Goal: Ask a question: Seek information or help from site administrators or community

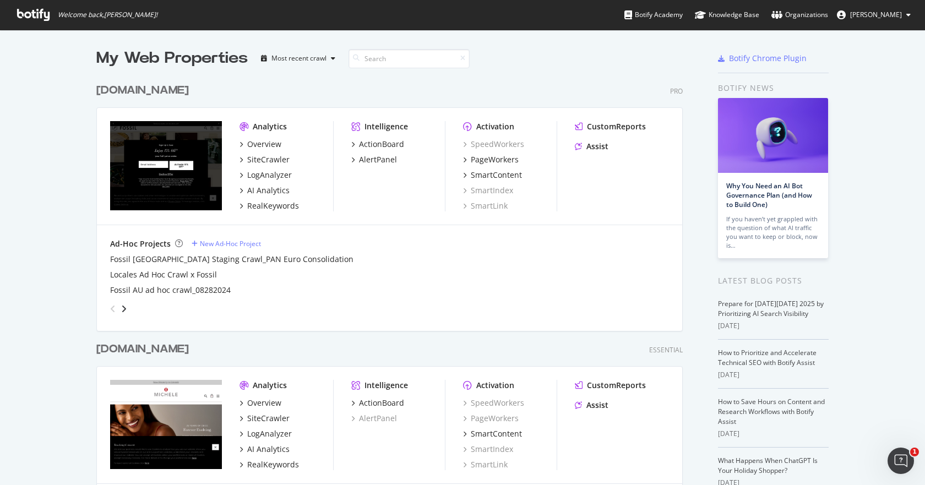
click at [850, 15] on span "[PERSON_NAME]" at bounding box center [876, 14] width 52 height 9
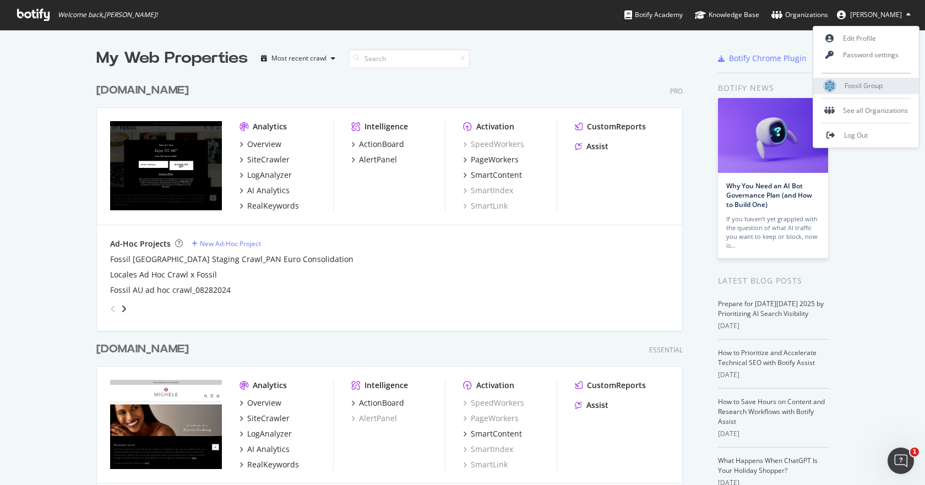
click at [848, 86] on span "Fossil Group" at bounding box center [863, 85] width 38 height 9
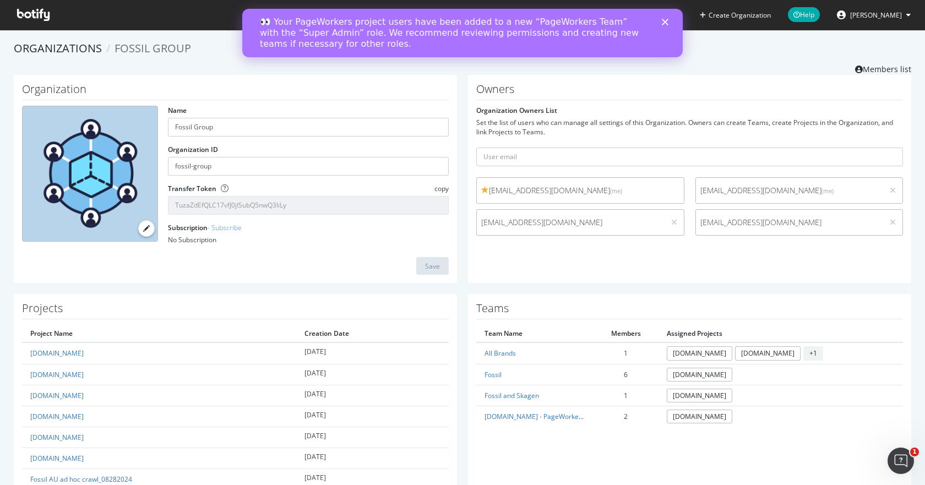
click at [494, 270] on div "Owners Organization Owners List Set the list of users who can manage all settin…" at bounding box center [689, 179] width 443 height 209
click at [66, 50] on link "Organizations" at bounding box center [58, 48] width 88 height 15
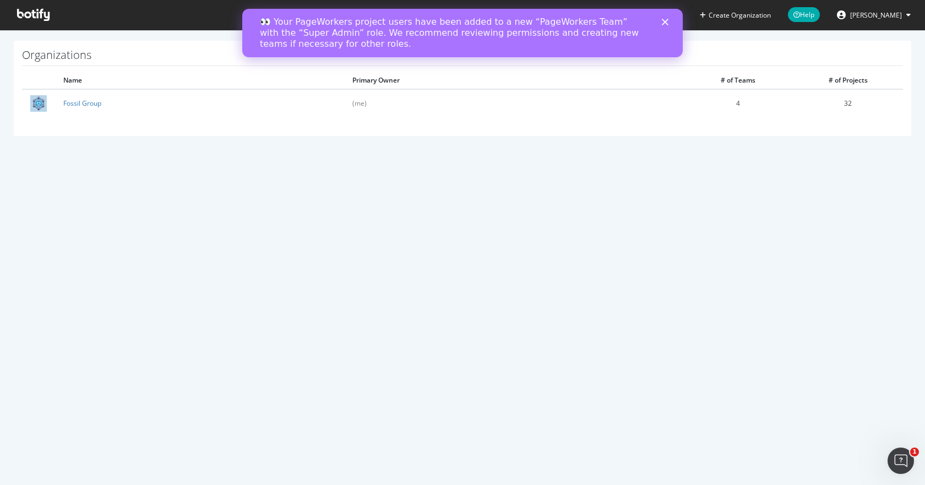
click at [46, 17] on icon at bounding box center [33, 15] width 32 height 12
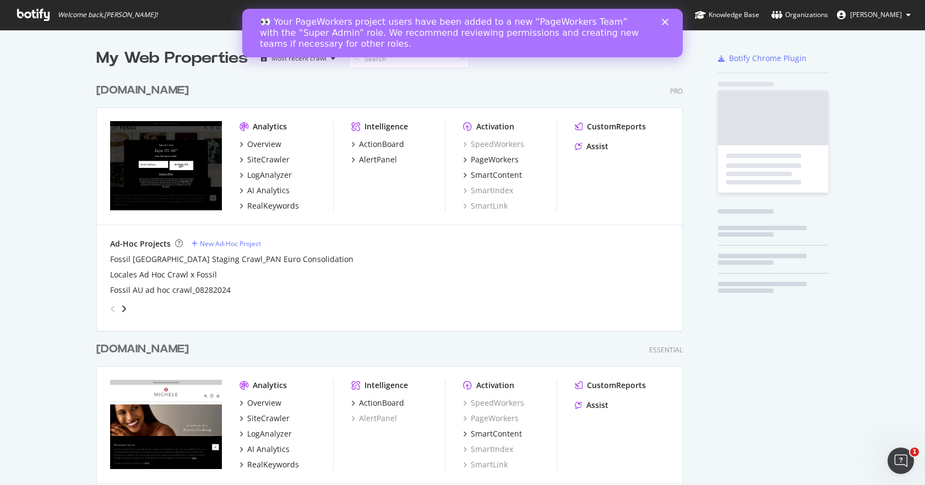
scroll to position [477, 908]
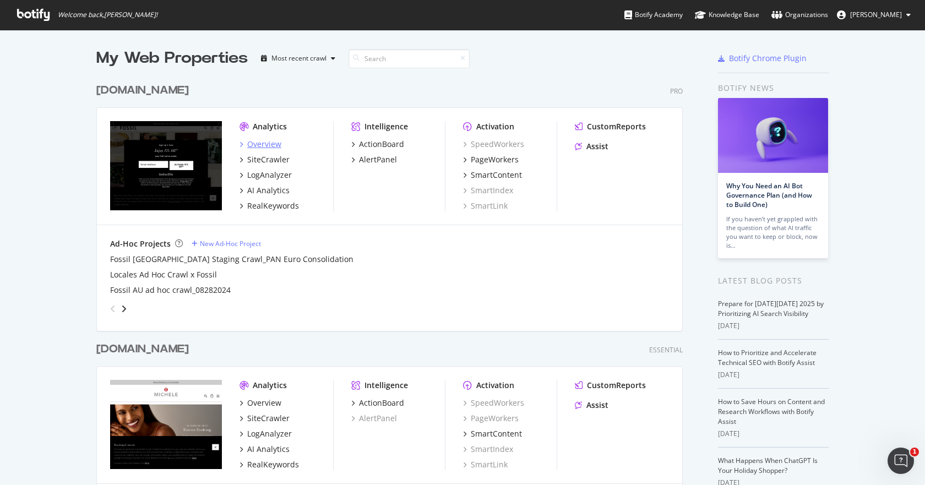
click at [263, 146] on div "Overview" at bounding box center [264, 144] width 34 height 11
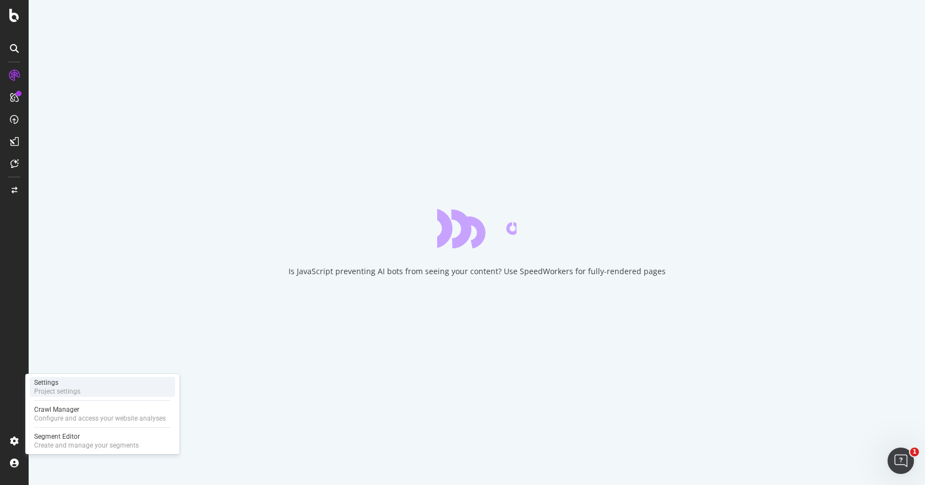
click at [60, 388] on div "Project settings" at bounding box center [57, 391] width 46 height 9
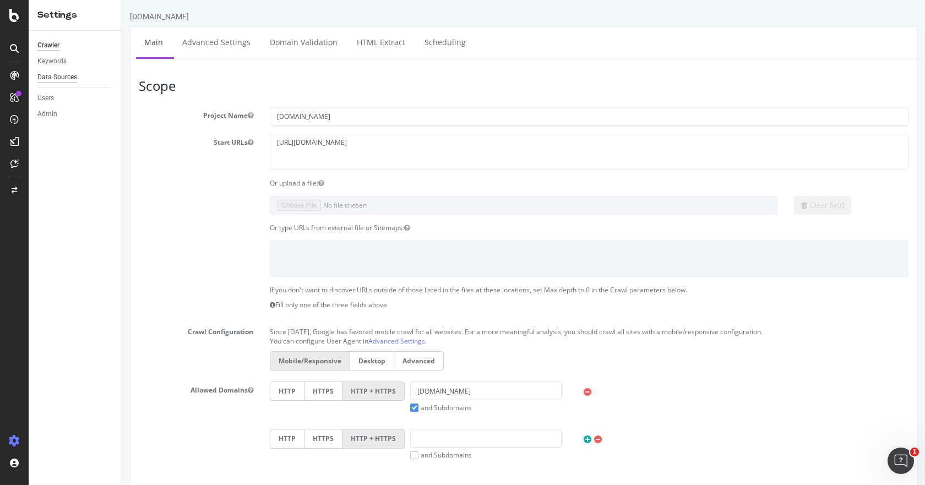
click at [56, 75] on div "Data Sources" at bounding box center [57, 78] width 40 height 12
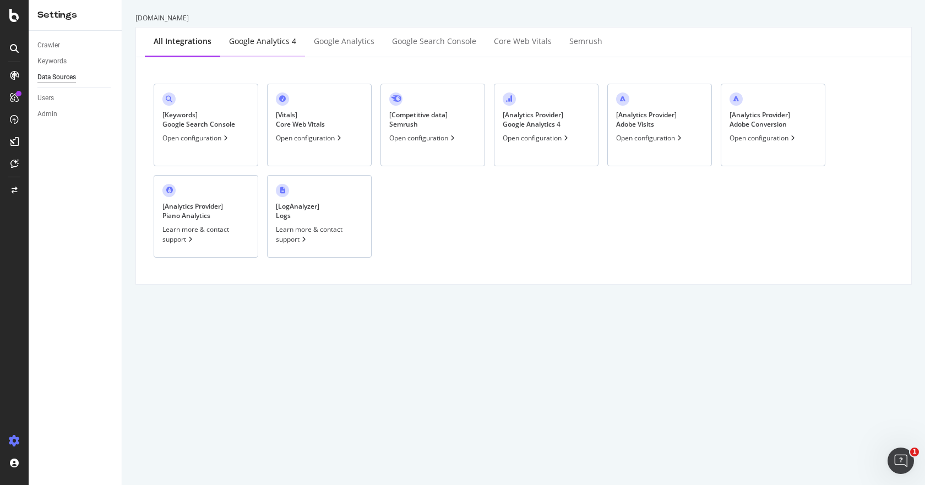
click at [276, 43] on div "Google Analytics 4" at bounding box center [262, 41] width 67 height 11
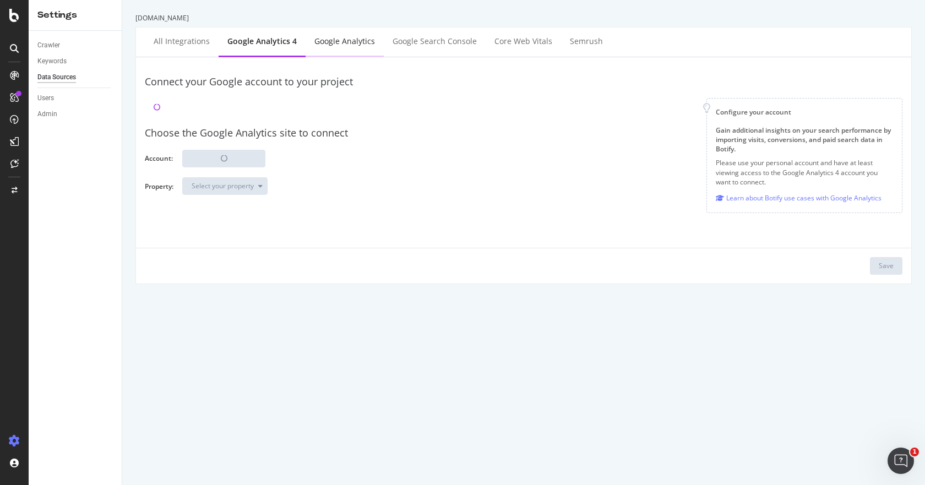
click at [346, 38] on div "Google Analytics" at bounding box center [344, 41] width 61 height 11
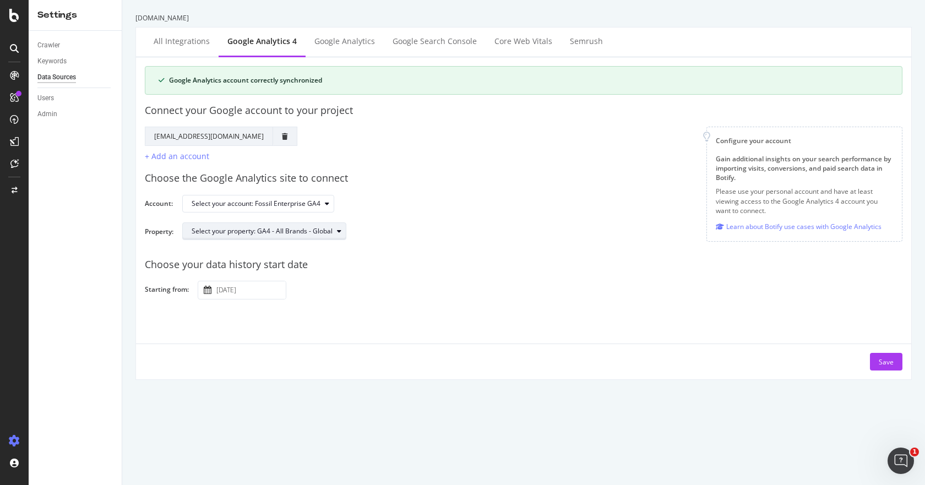
click at [293, 233] on div "Select your property: GA4 - All Brands - Global" at bounding box center [262, 231] width 141 height 7
click at [403, 278] on div "Choose your data history start date Starting from: [DATE] Navigate forward to i…" at bounding box center [523, 274] width 757 height 51
click at [254, 83] on div "Google Analytics account correctly synchronized" at bounding box center [528, 80] width 719 height 10
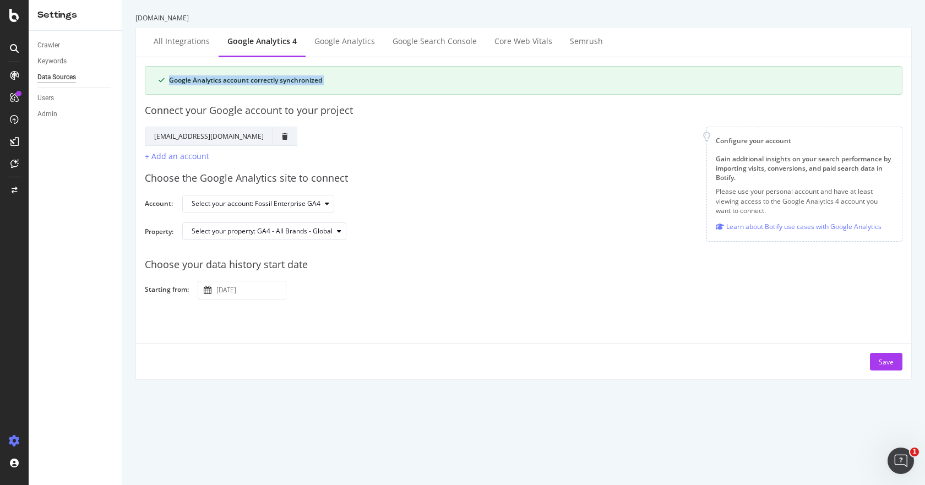
click at [263, 81] on div "Google Analytics account correctly synchronized" at bounding box center [528, 80] width 719 height 10
click at [336, 41] on div "Google Analytics" at bounding box center [344, 41] width 61 height 11
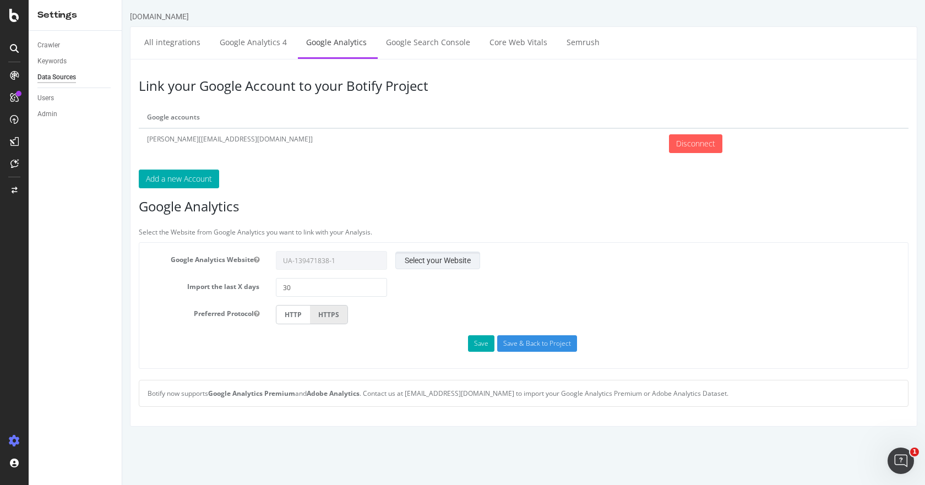
click at [412, 259] on button "Select your Website" at bounding box center [437, 261] width 85 height 18
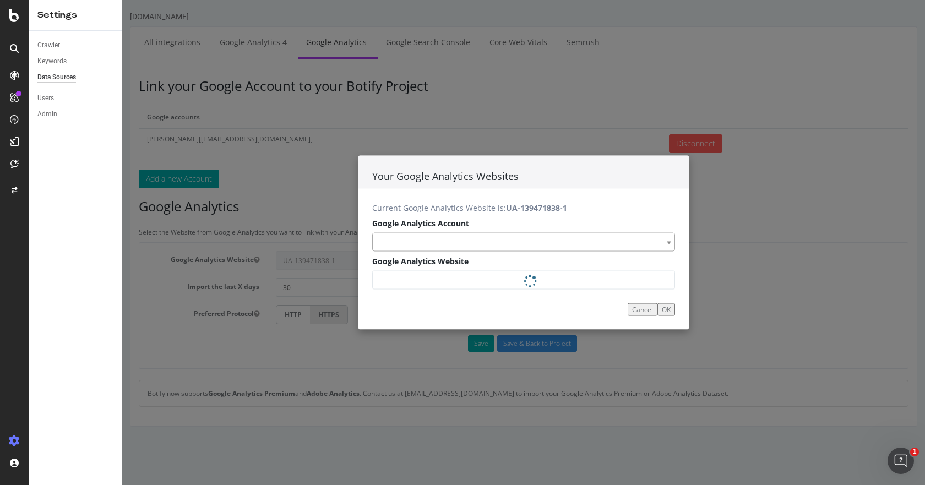
click at [460, 243] on span at bounding box center [523, 241] width 303 height 19
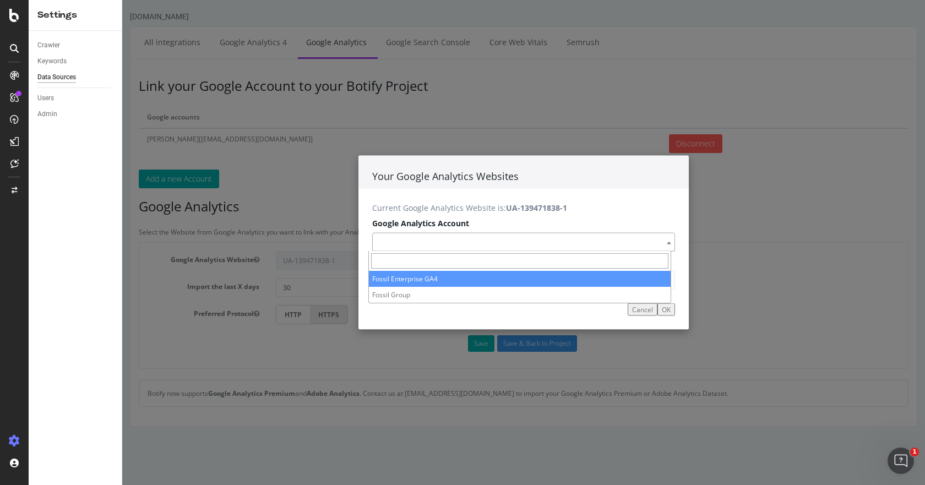
click at [253, 36] on div "Your Google Analytics Websites Current Google Analytics Website is: UA-13947183…" at bounding box center [523, 242] width 802 height 485
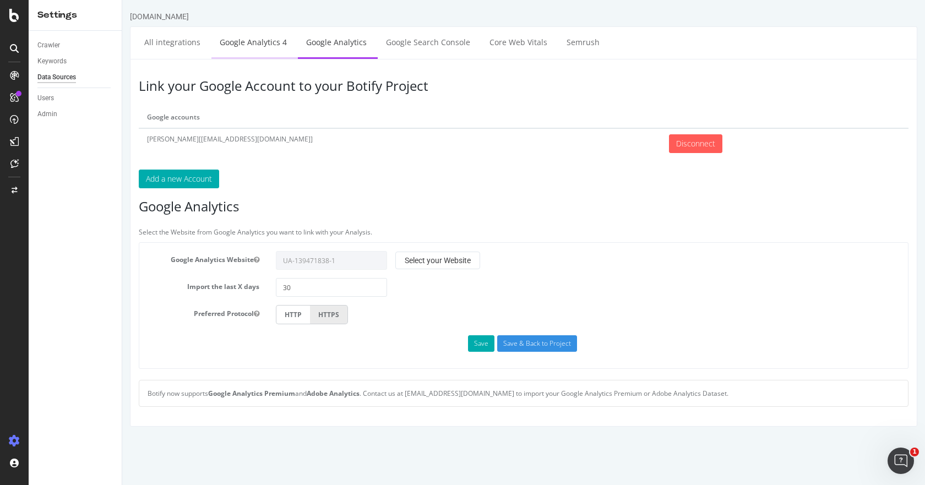
click at [264, 40] on link "Google Analytics 4" at bounding box center [253, 42] width 84 height 30
click at [240, 42] on link "Google Analytics 4" at bounding box center [253, 42] width 84 height 30
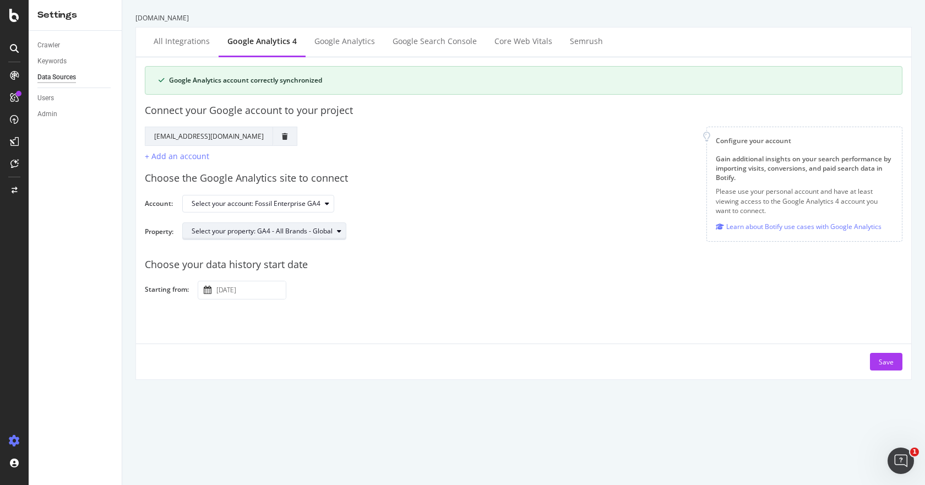
click at [280, 228] on div "Select your property: GA4 - All Brands - Global" at bounding box center [262, 231] width 141 height 7
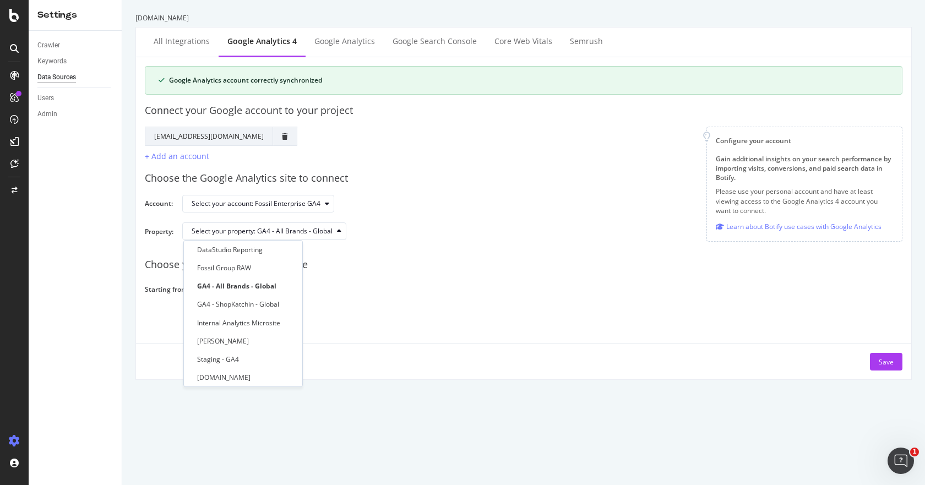
click at [425, 273] on div "Choose your data history start date Starting from: [DATE] Navigate forward to i…" at bounding box center [523, 274] width 757 height 51
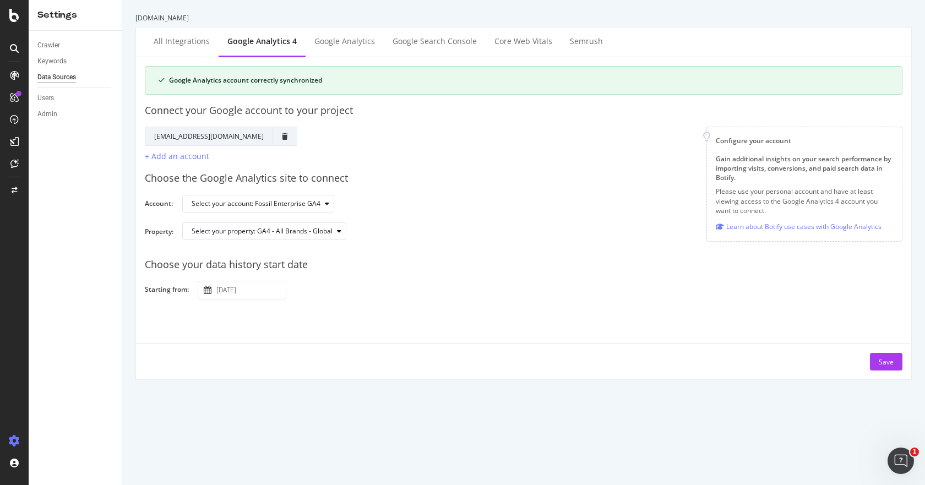
click at [487, 345] on div "Save" at bounding box center [523, 356] width 775 height 27
click at [248, 230] on div "Select your property: GA4 - All Brands - Global" at bounding box center [262, 231] width 141 height 7
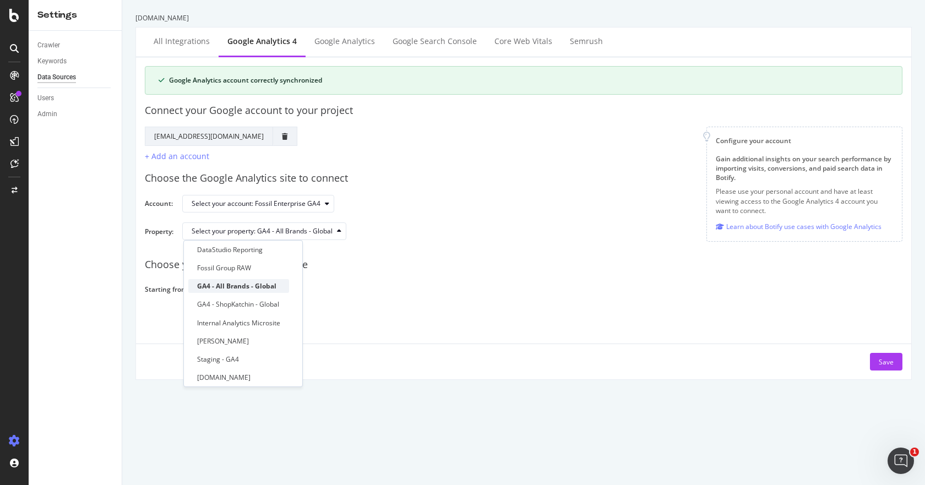
click at [234, 282] on div "GA4 - All Brands - Global" at bounding box center [236, 285] width 79 height 9
click at [272, 207] on div "Select your account: Fossil Enterprise GA4" at bounding box center [256, 203] width 129 height 7
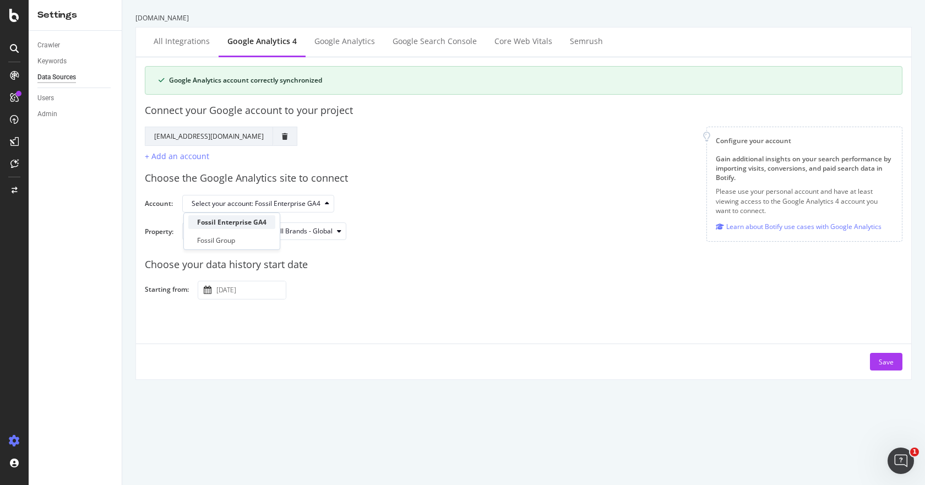
click at [246, 221] on div "Fossil Enterprise GA4" at bounding box center [231, 221] width 69 height 9
click at [435, 227] on div "Select your property: GA4 - All Brands - Global" at bounding box center [537, 235] width 711 height 26
click at [325, 43] on div "Google Analytics" at bounding box center [344, 41] width 61 height 11
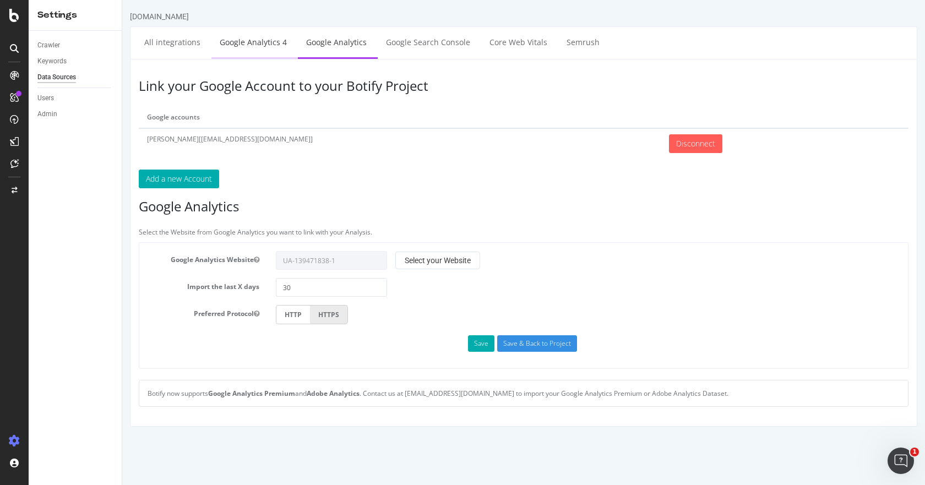
click at [260, 46] on link "Google Analytics 4" at bounding box center [253, 42] width 84 height 30
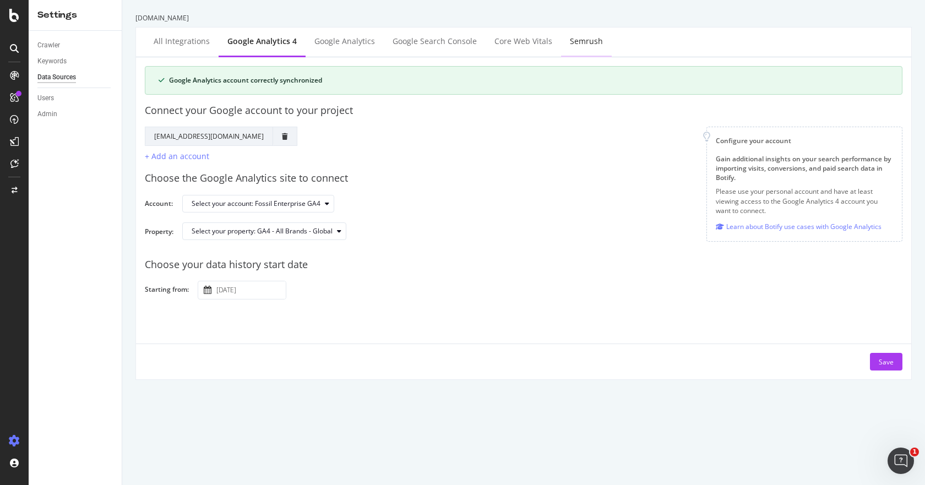
click at [591, 40] on div "Semrush" at bounding box center [586, 41] width 33 height 11
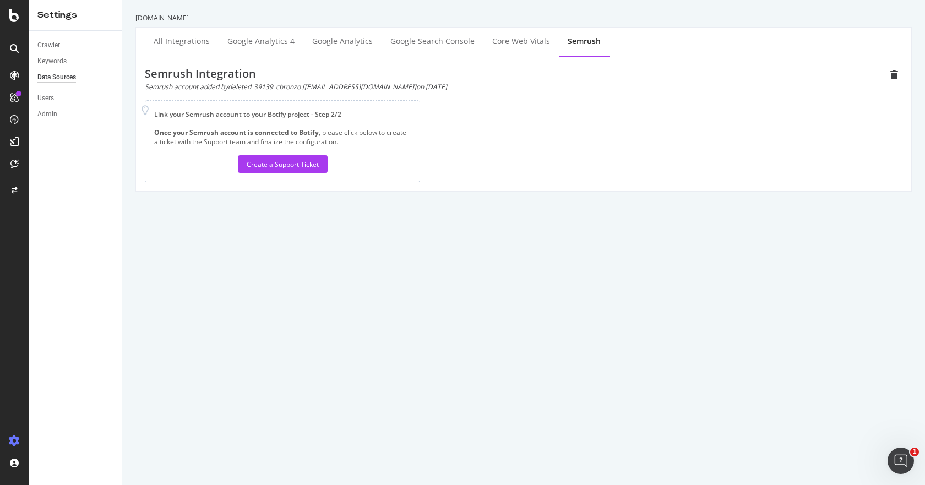
click at [227, 88] on div "Semrush account added by deleted_39139_cbronzo [[EMAIL_ADDRESS][DOMAIN_NAME]] o…" at bounding box center [515, 86] width 741 height 9
click at [302, 84] on div "Semrush account added by deleted_39139_cbronzo [[EMAIL_ADDRESS][DOMAIN_NAME]] o…" at bounding box center [515, 86] width 741 height 9
click at [239, 83] on div "Semrush account added by deleted_39139_cbronzo [[EMAIL_ADDRESS][DOMAIN_NAME]] o…" at bounding box center [515, 86] width 741 height 9
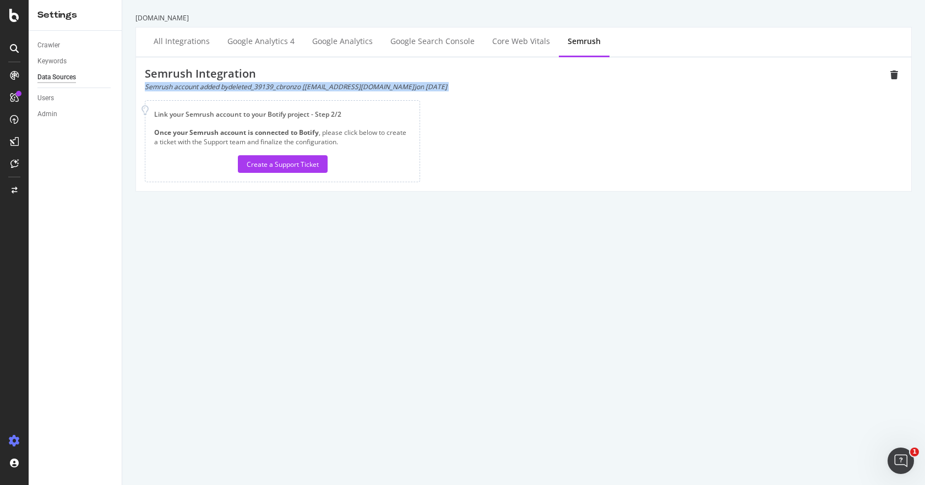
click at [239, 83] on div "Semrush account added by deleted_39139_cbronzo [[EMAIL_ADDRESS][DOMAIN_NAME]] o…" at bounding box center [515, 86] width 741 height 9
click at [461, 89] on div "Semrush account added by deleted_39139_cbronzo [[EMAIL_ADDRESS][DOMAIN_NAME]] o…" at bounding box center [515, 86] width 741 height 9
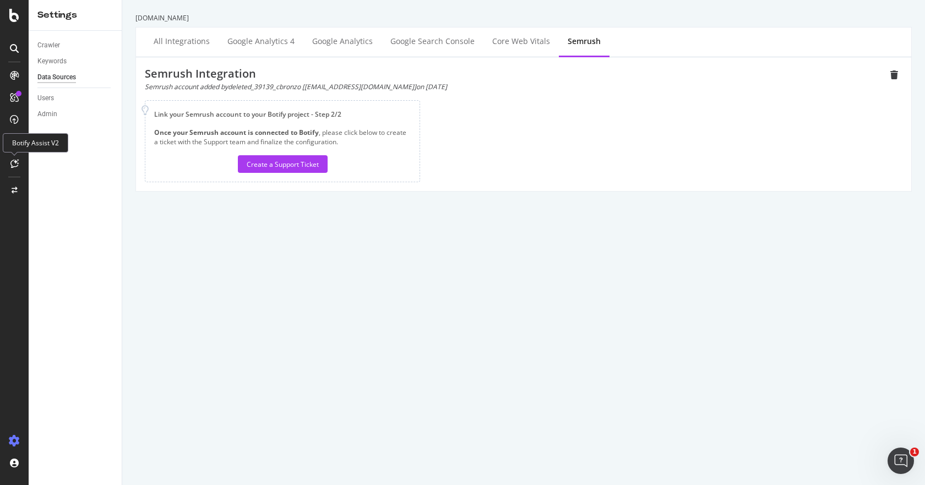
click at [14, 159] on div at bounding box center [15, 164] width 18 height 18
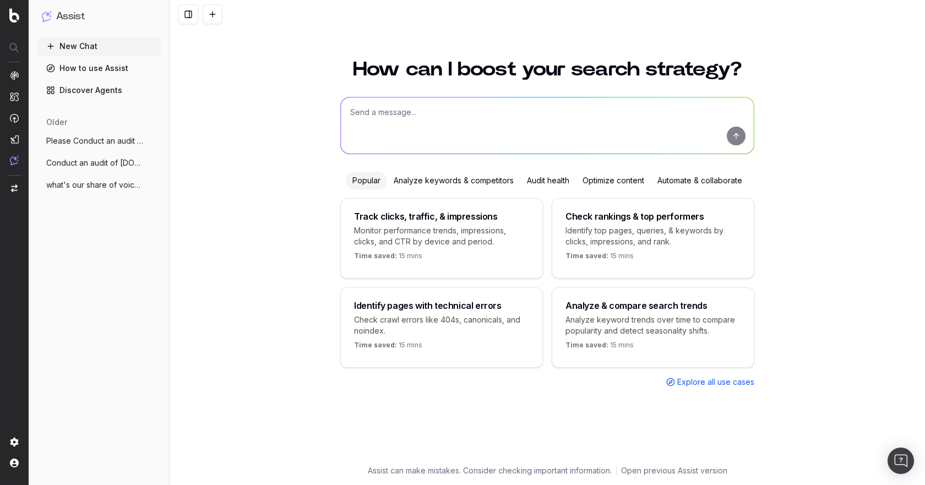
click at [435, 124] on textarea at bounding box center [547, 125] width 413 height 56
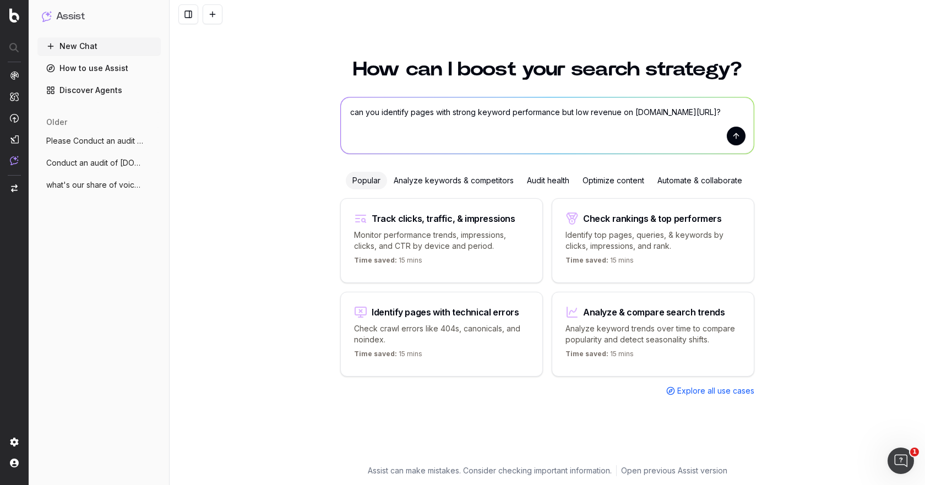
type textarea "can you identify pages with strong keyword performance but low revenue on [DOMA…"
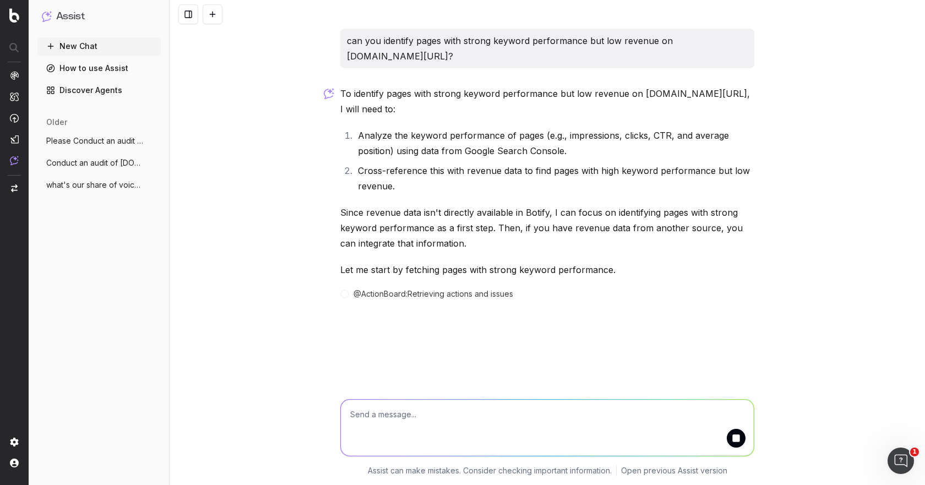
click at [425, 211] on p "Since revenue data isn't directly available in Botify, I can focus on identifyi…" at bounding box center [547, 228] width 414 height 46
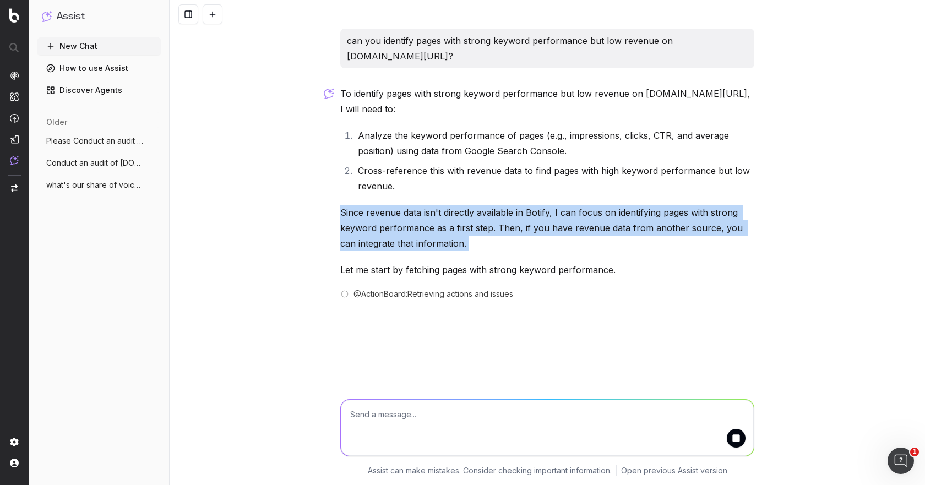
click at [425, 211] on p "Since revenue data isn't directly available in Botify, I can focus on identifyi…" at bounding box center [547, 228] width 414 height 46
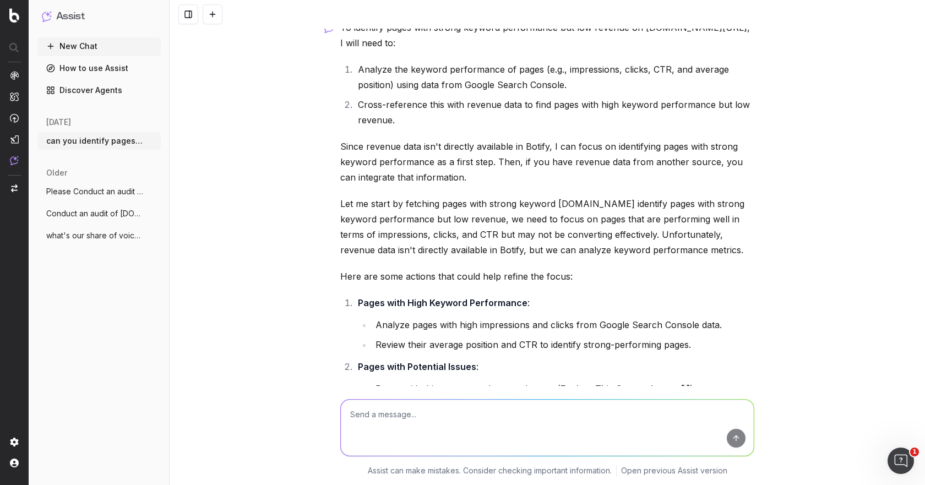
scroll to position [65, 0]
click at [584, 148] on p "Since revenue data isn't directly available in Botify, I can focus on identifyi…" at bounding box center [547, 162] width 414 height 46
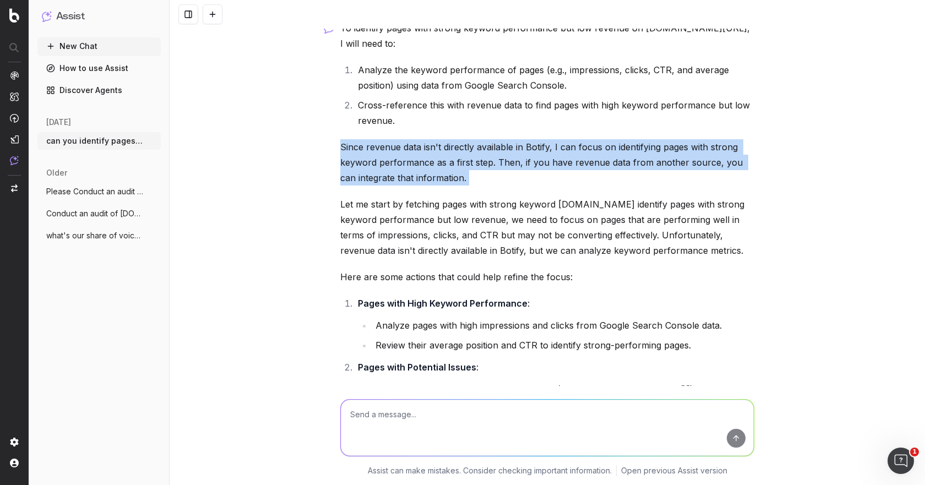
click at [584, 148] on p "Since revenue data isn't directly available in Botify, I can focus on identifyi…" at bounding box center [547, 162] width 414 height 46
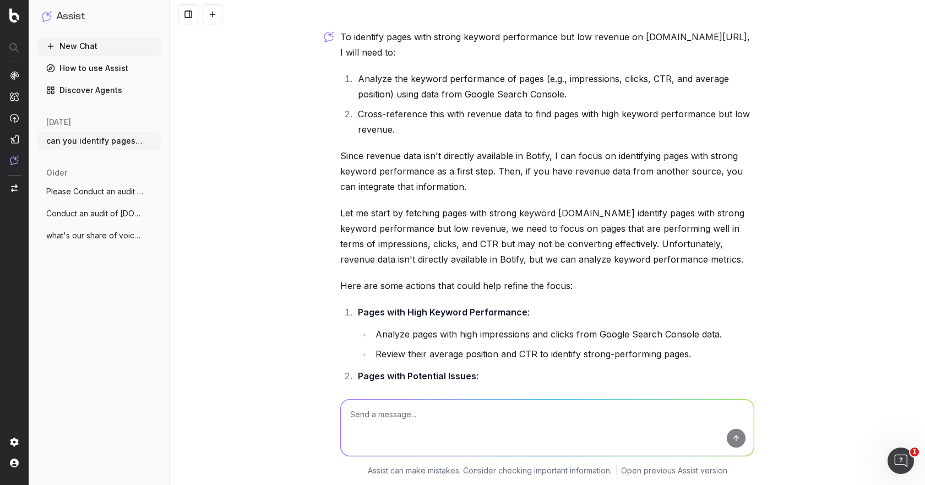
scroll to position [64, 0]
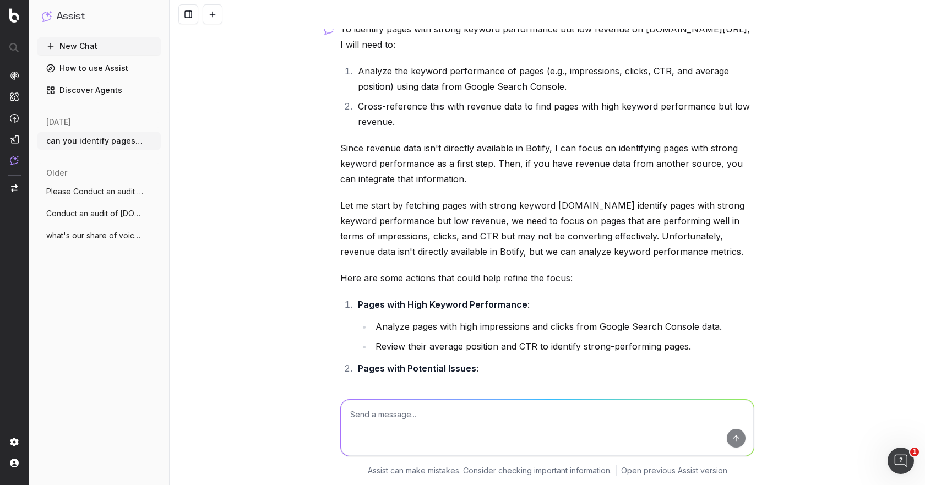
click at [531, 148] on p "Since revenue data isn't directly available in Botify, I can focus on identifyi…" at bounding box center [547, 163] width 414 height 46
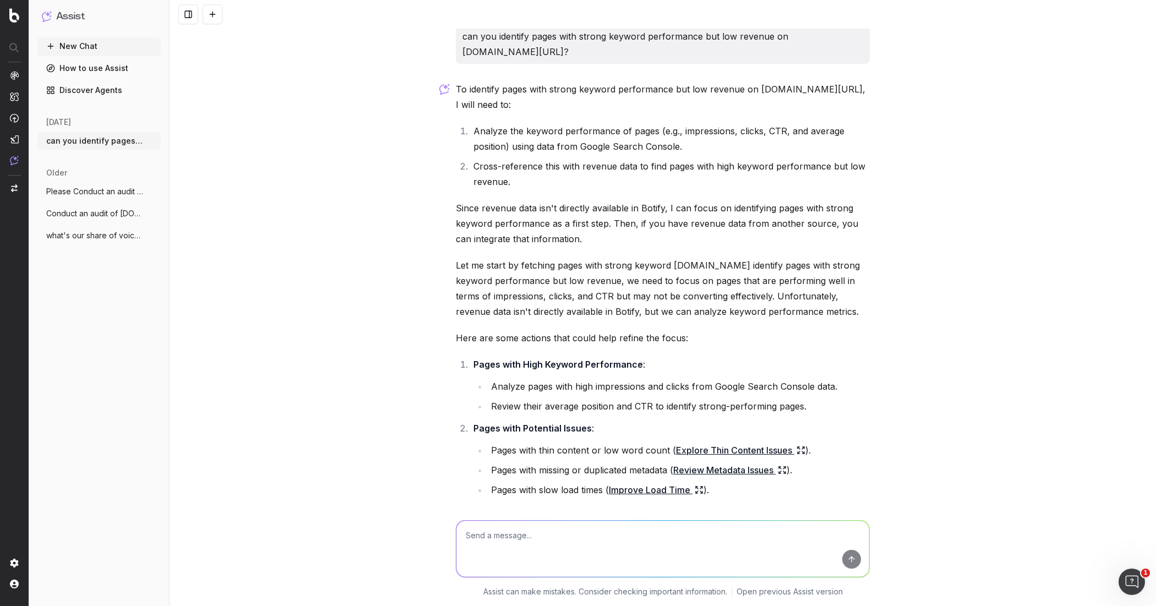
scroll to position [4, 0]
drag, startPoint x: 665, startPoint y: 7, endPoint x: 818, endPoint y: 229, distance: 269.9
click at [802, 244] on p "Since revenue data isn't directly available in Botify, I can focus on identifyi…" at bounding box center [663, 223] width 414 height 46
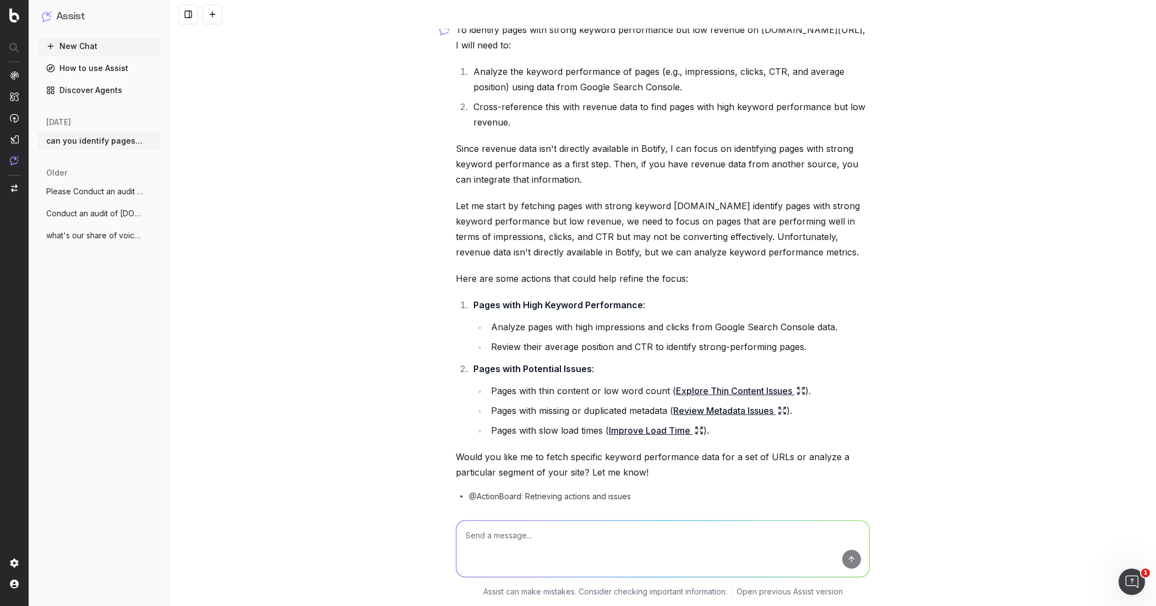
scroll to position [55, 0]
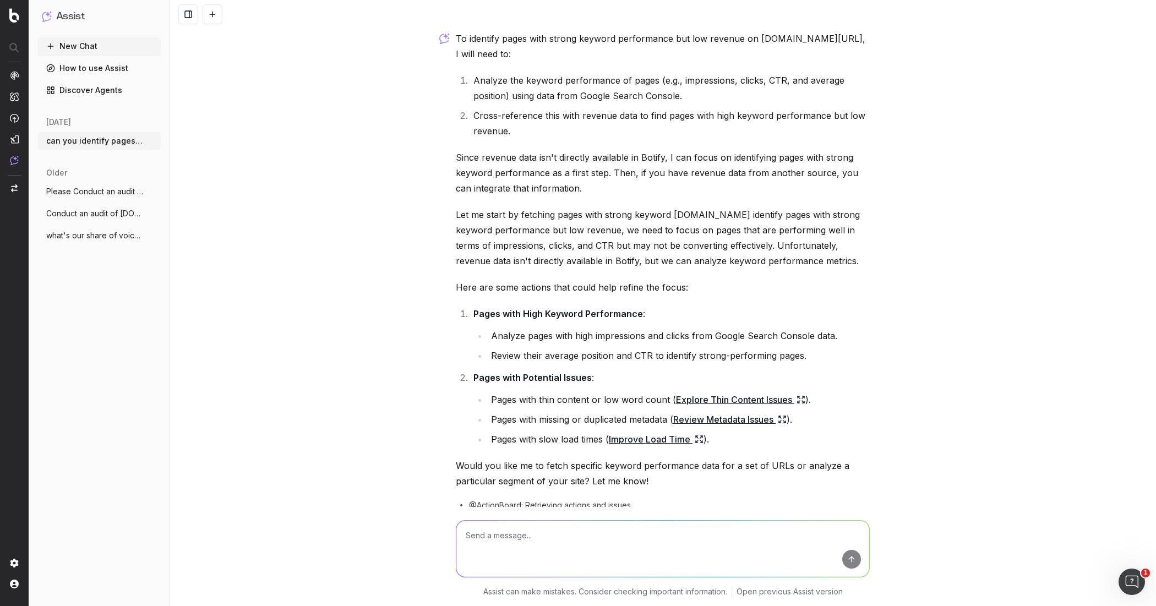
click at [728, 484] on textarea at bounding box center [662, 549] width 413 height 56
click at [626, 484] on textarea "please fetch performance for" at bounding box center [662, 549] width 413 height 56
paste textarea "https://www.fossil.com/en-us/"
type textarea "please fetch performance for https://www.fossil.com/en-us/ ?"
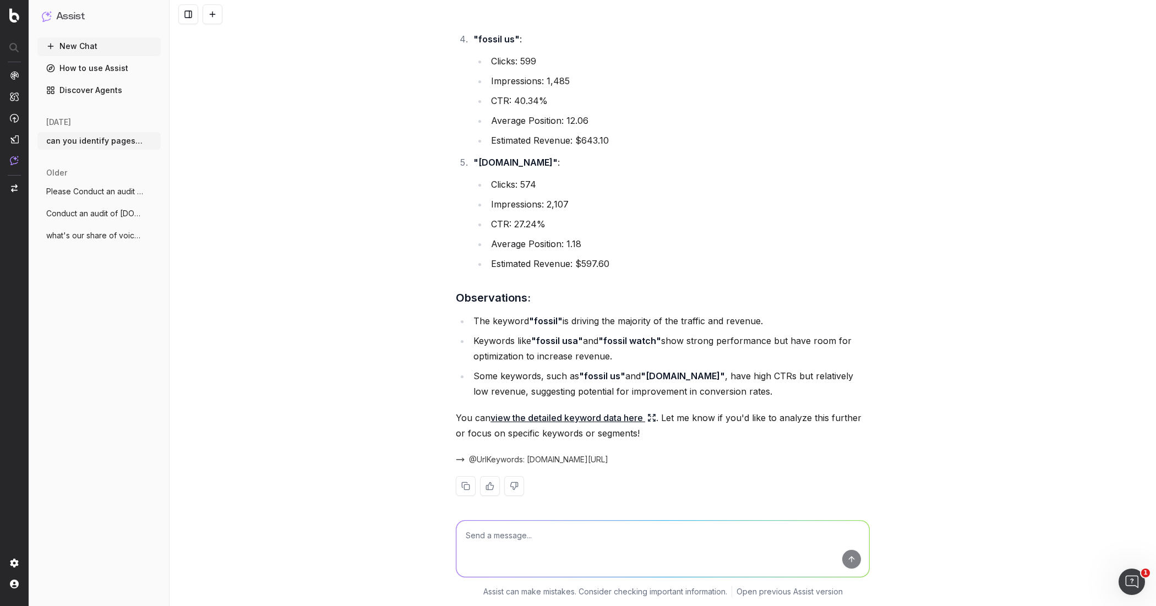
scroll to position [1207, 0]
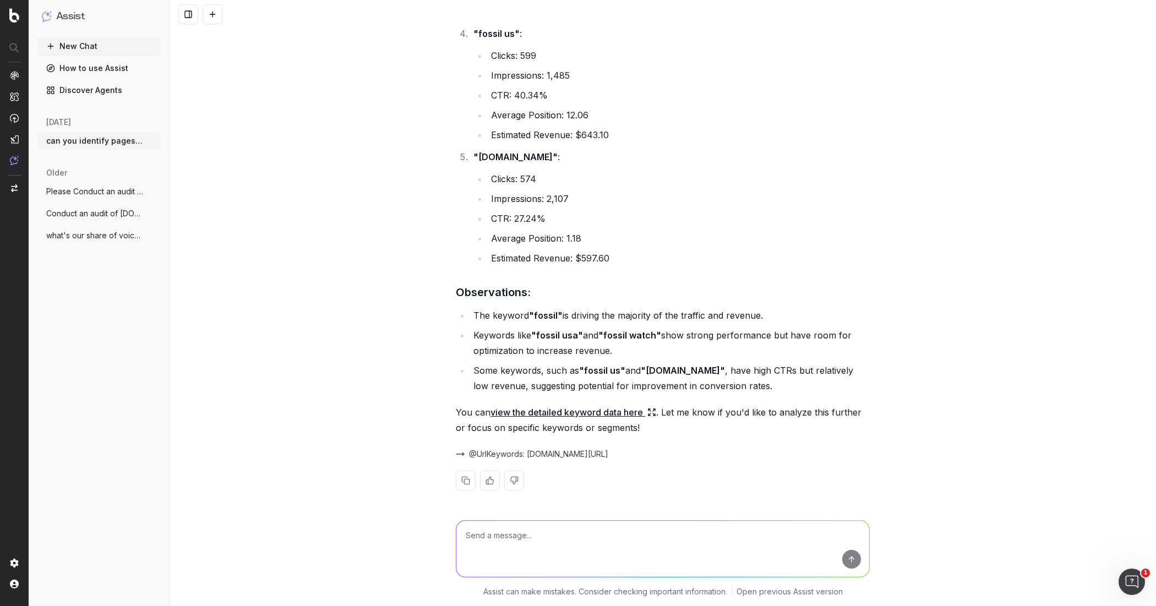
click at [584, 484] on textarea at bounding box center [662, 549] width 413 height 56
type textarea "can you focus on the watch segment?"
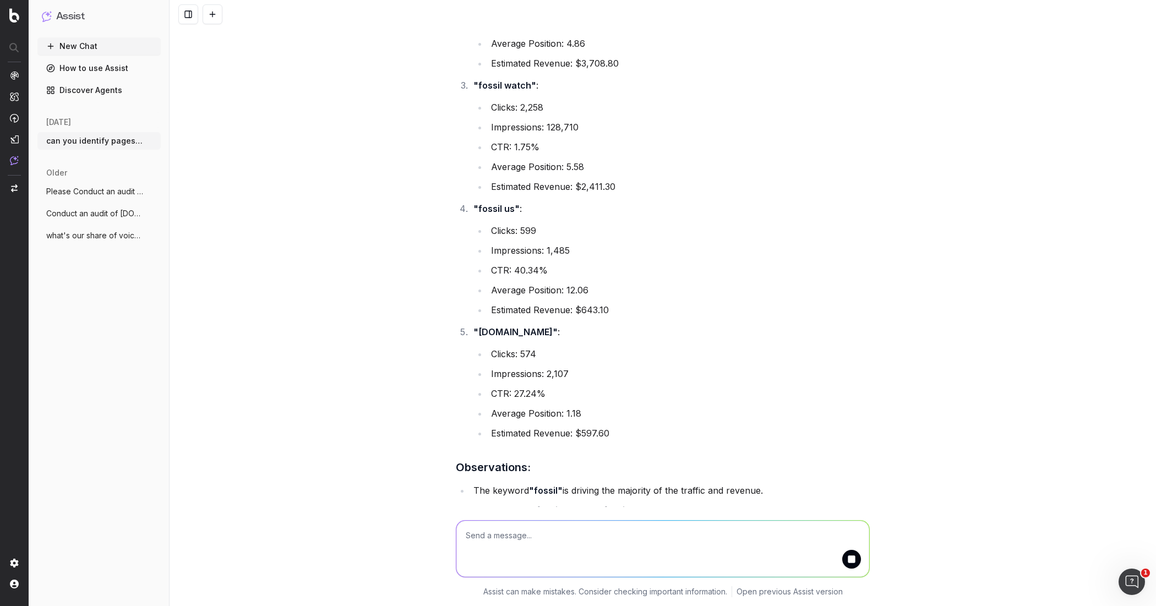
scroll to position [989, 0]
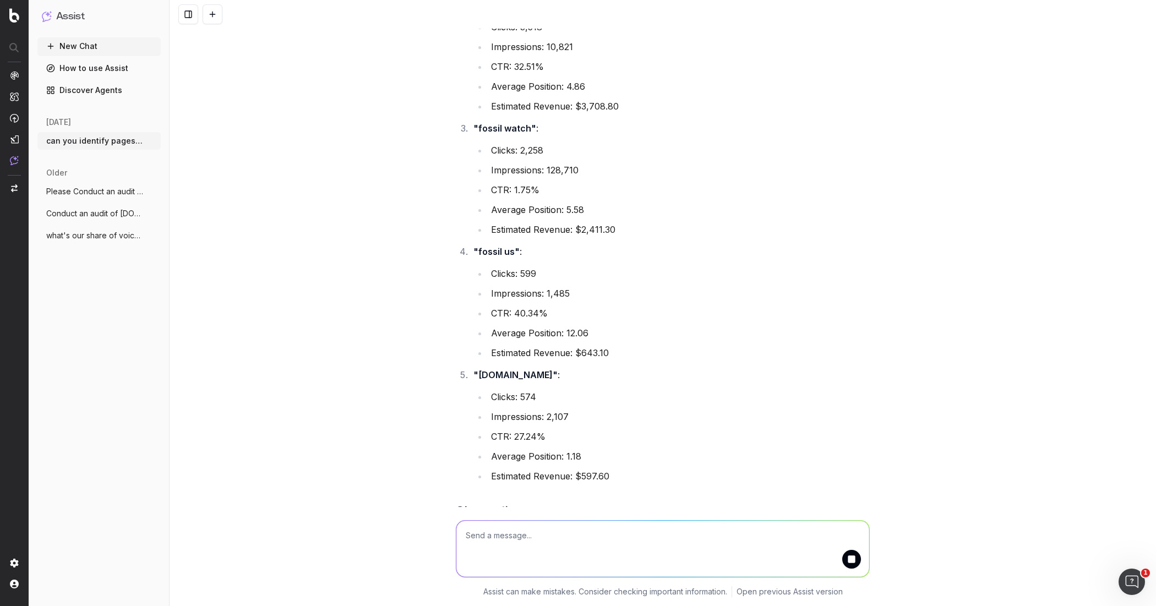
click at [594, 353] on li "Estimated Revenue: $643.10" at bounding box center [679, 352] width 382 height 15
click at [636, 353] on li "Estimated Revenue: $643.10" at bounding box center [679, 352] width 382 height 15
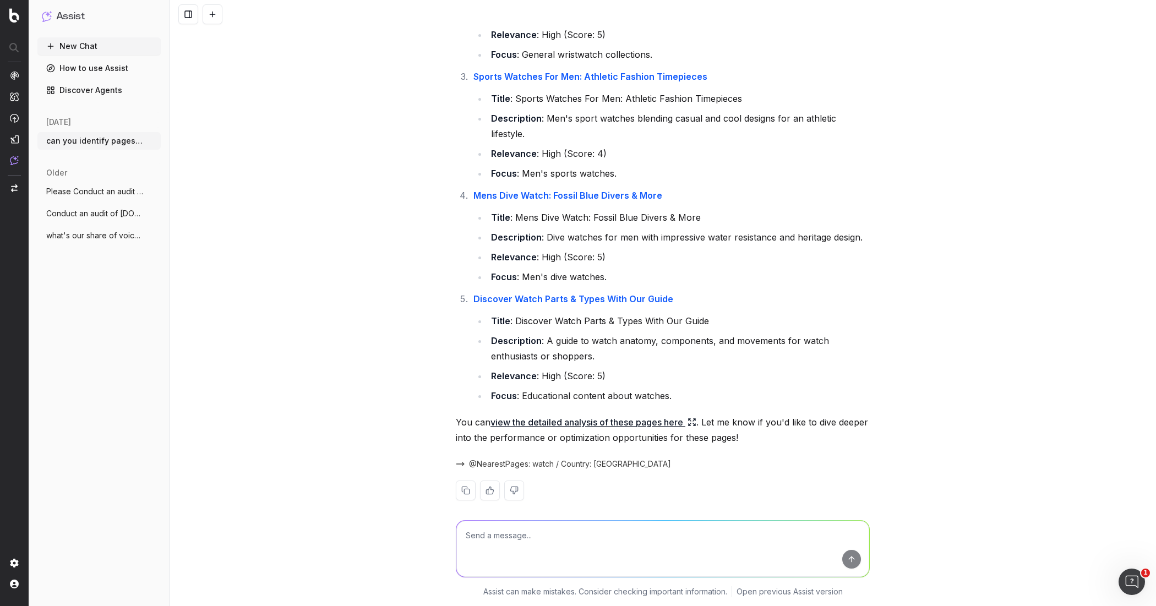
scroll to position [1962, 0]
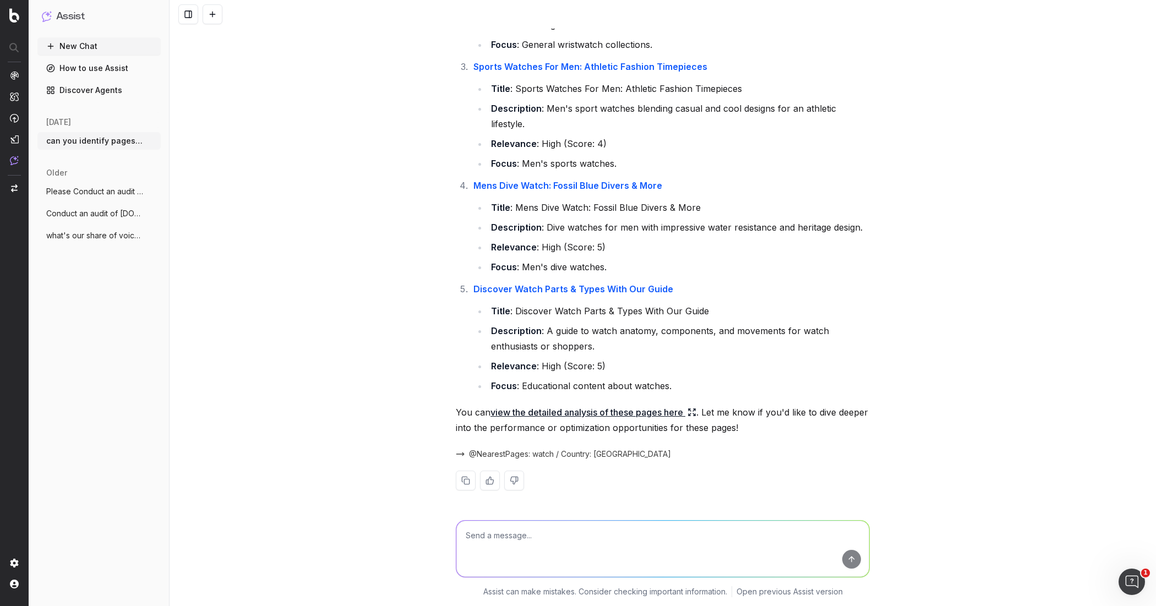
click at [647, 484] on textarea at bounding box center [662, 549] width 413 height 56
type textarea "what are optimization opportunities for these pages?"
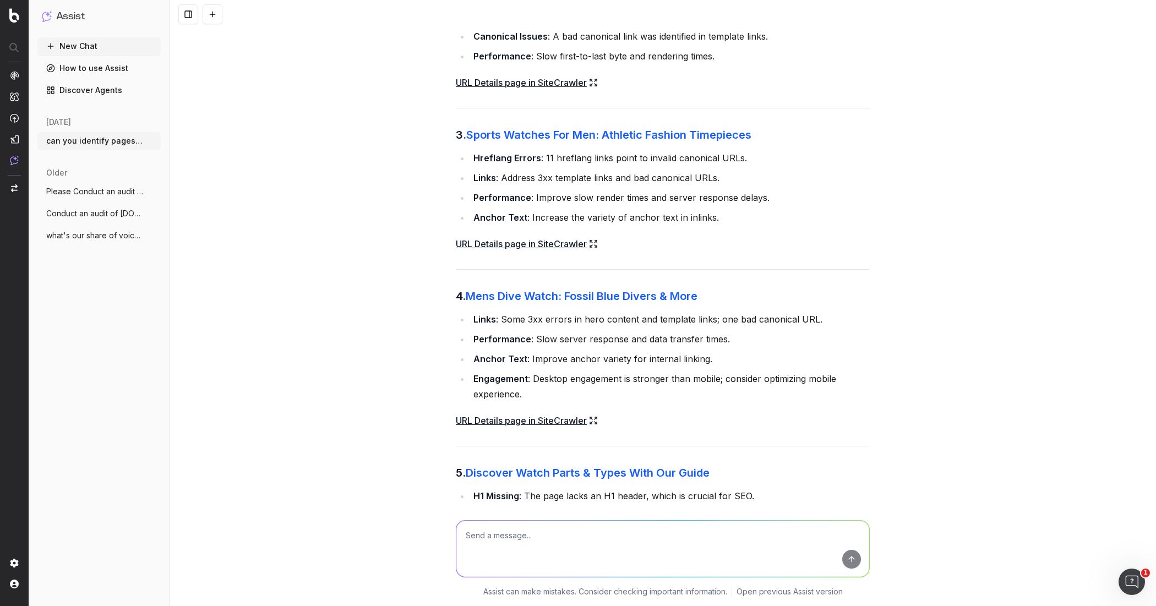
scroll to position [2793, 0]
click at [615, 310] on li "Links : Some 3xx errors in hero content and template links; one bad canonical U…" at bounding box center [670, 317] width 400 height 15
click at [666, 310] on li "Links : Some 3xx errors in hero content and template links; one bad canonical U…" at bounding box center [670, 317] width 400 height 15
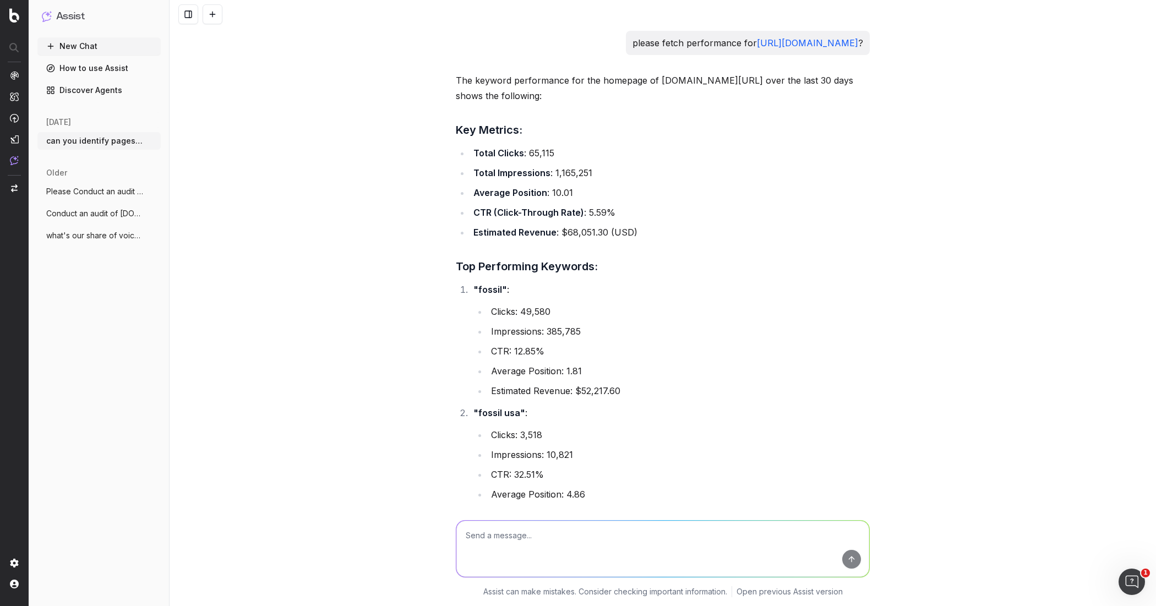
scroll to position [0, 0]
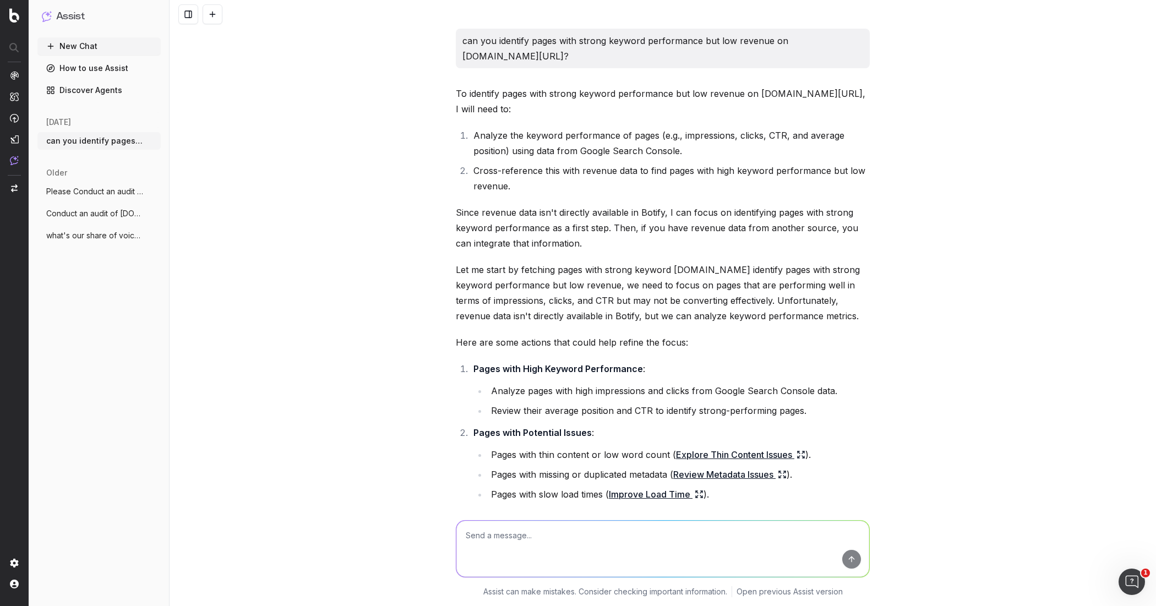
click at [94, 229] on button "what's our share of voice for mens watch" at bounding box center [98, 236] width 123 height 18
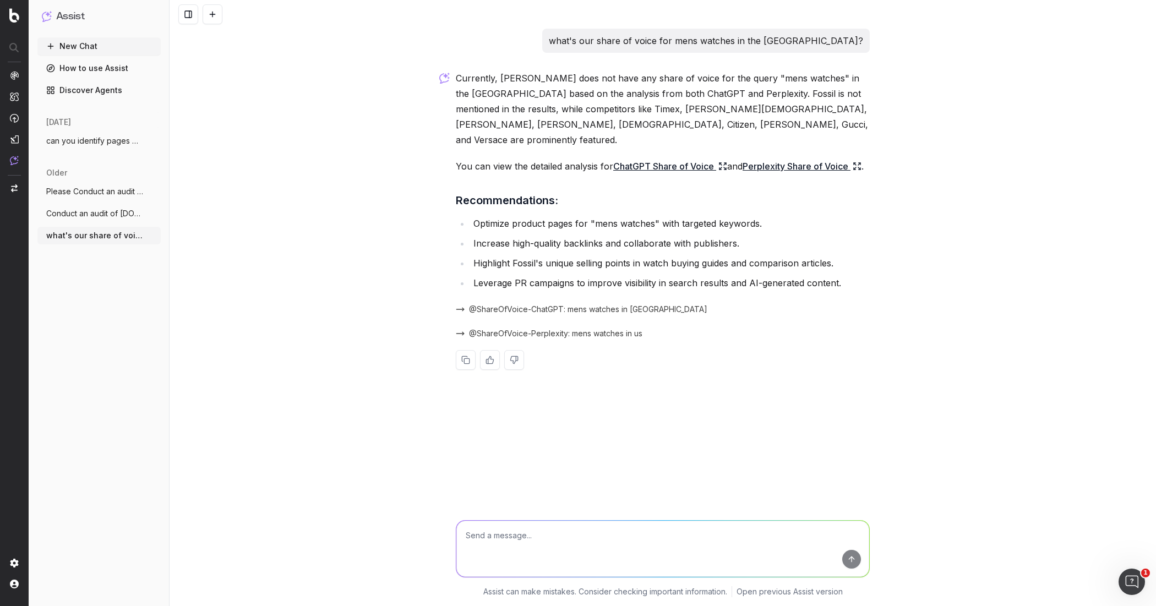
click at [782, 43] on p "what's our share of voice for mens watches in the US?" at bounding box center [706, 40] width 314 height 15
copy p "what's our share of voice for mens watches in the US?"
click at [102, 48] on button "New Chat" at bounding box center [98, 46] width 123 height 18
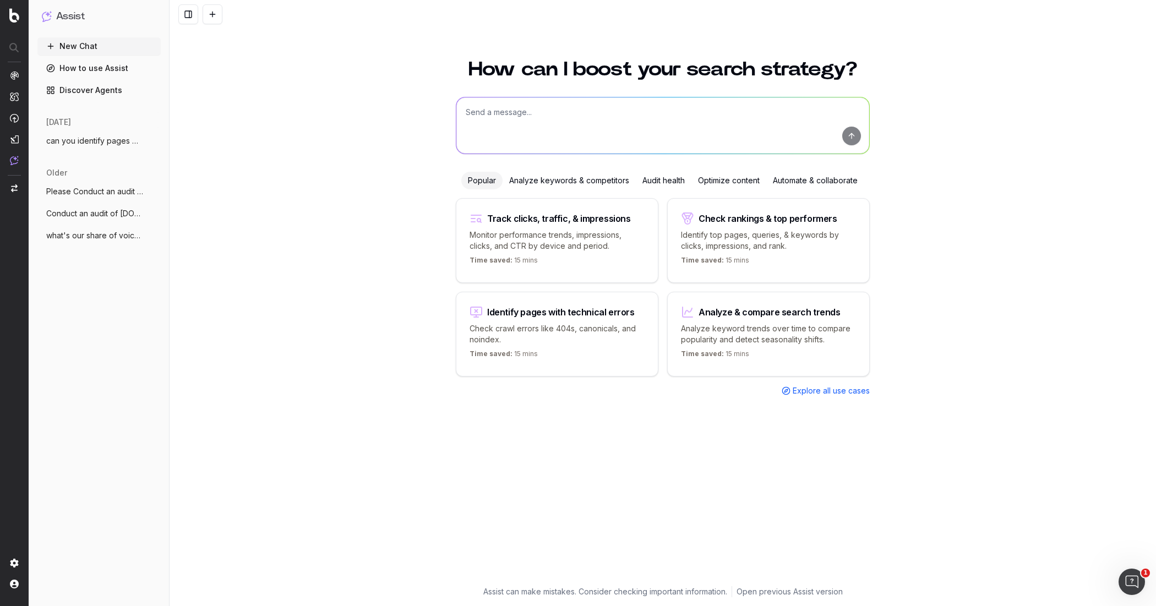
click at [522, 119] on textarea at bounding box center [662, 125] width 413 height 56
paste textarea "what's our share of voice for mens watches in the US?"
type textarea "what's our share of voice for mens watches in the US?"
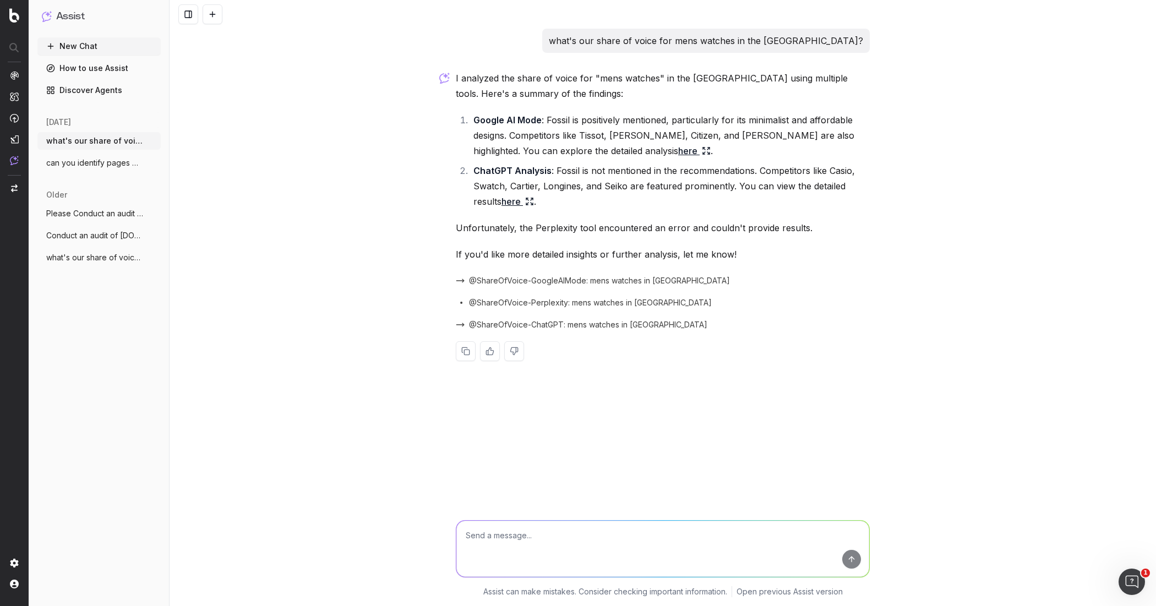
click at [709, 45] on p "what's our share of voice for mens watches in the US?" at bounding box center [706, 40] width 314 height 15
copy p "what's our share of voice for mens watches in the US?"
click at [620, 89] on p "I analyzed the share of voice for "mens watches" in the US using multiple tools…" at bounding box center [663, 85] width 414 height 31
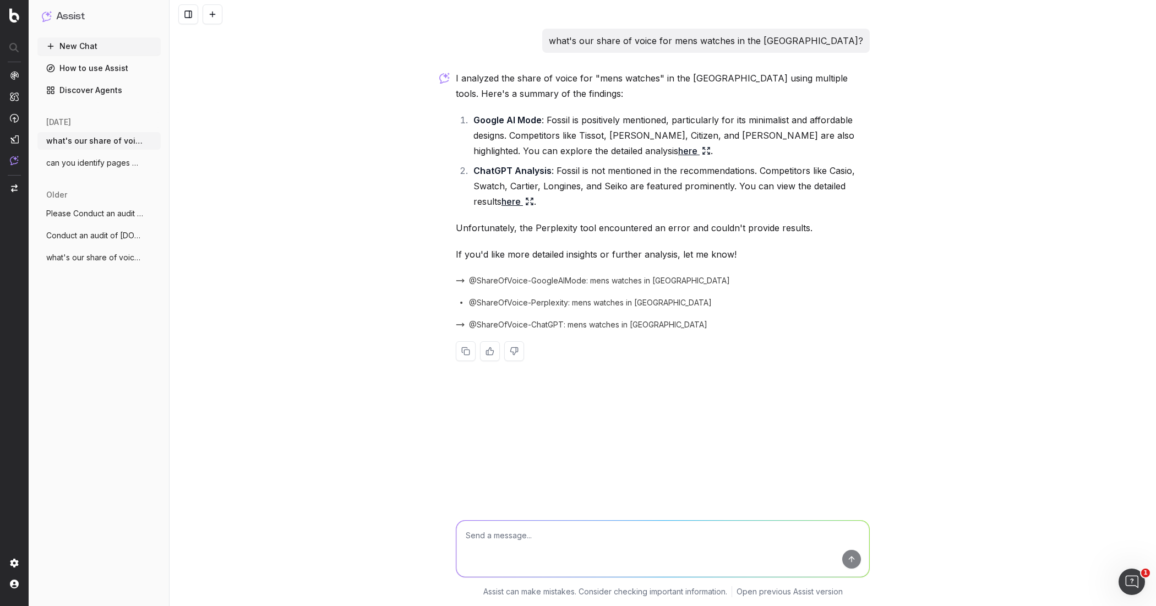
click at [517, 202] on link "here" at bounding box center [517, 201] width 32 height 15
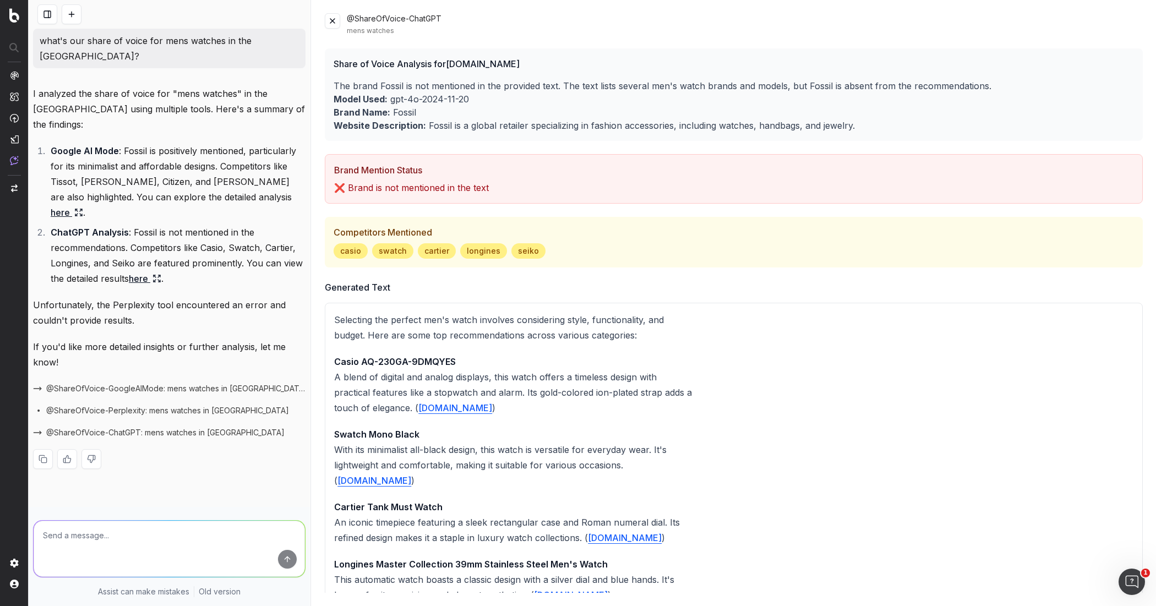
click at [335, 18] on button at bounding box center [332, 20] width 15 height 15
